Goal: Navigation & Orientation: Find specific page/section

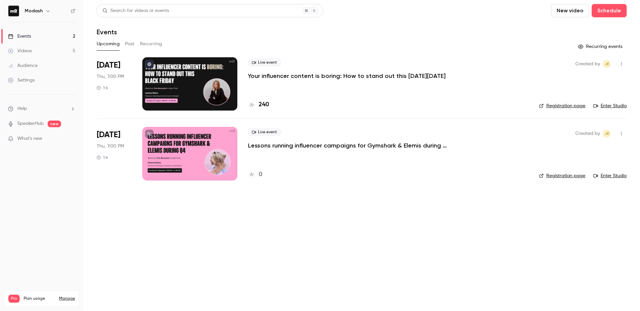
click at [251, 105] on icon at bounding box center [252, 105] width 4 height 4
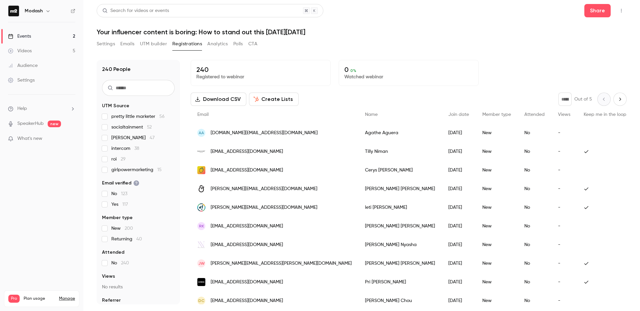
click at [47, 32] on link "Events 2" at bounding box center [41, 36] width 83 height 15
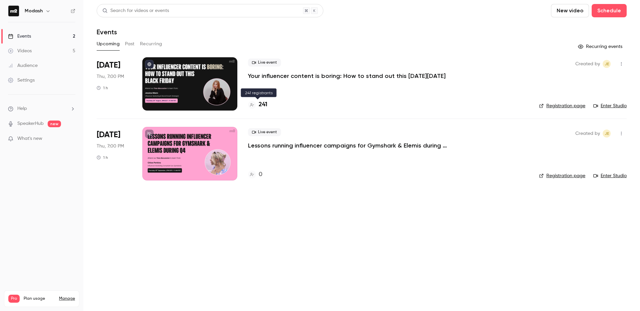
click at [250, 104] on icon at bounding box center [252, 105] width 4 height 4
